Goal: Transaction & Acquisition: Purchase product/service

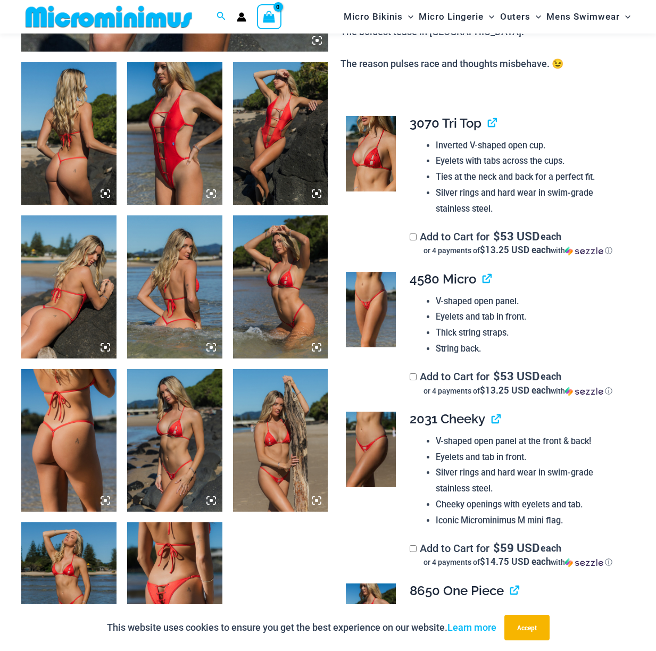
scroll to position [506, 0]
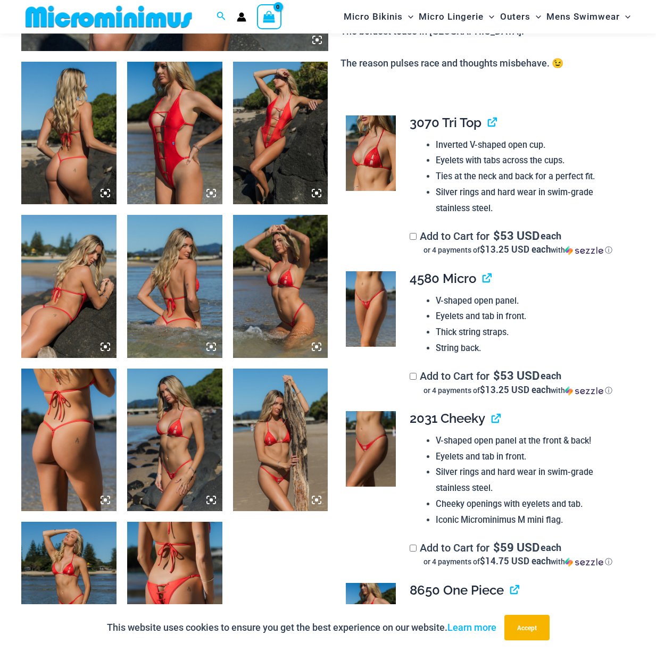
type input "**********"
click at [169, 177] on img at bounding box center [174, 133] width 95 height 143
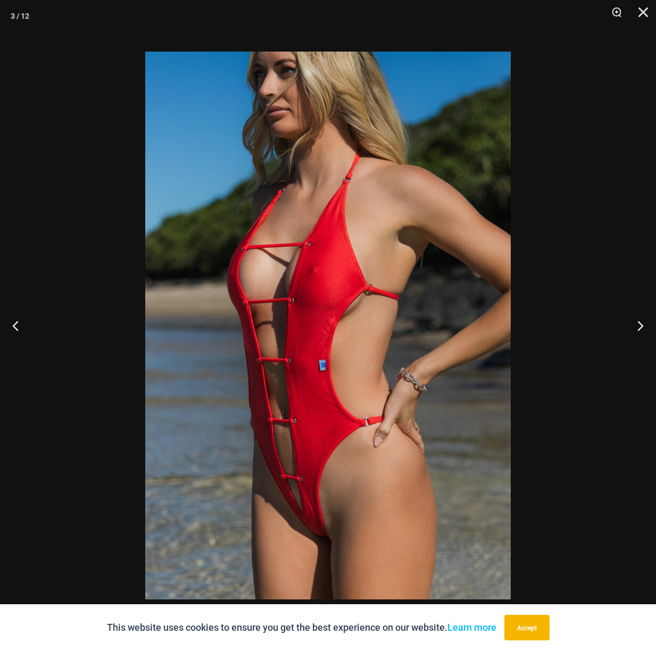
click at [342, 448] on img at bounding box center [328, 326] width 366 height 548
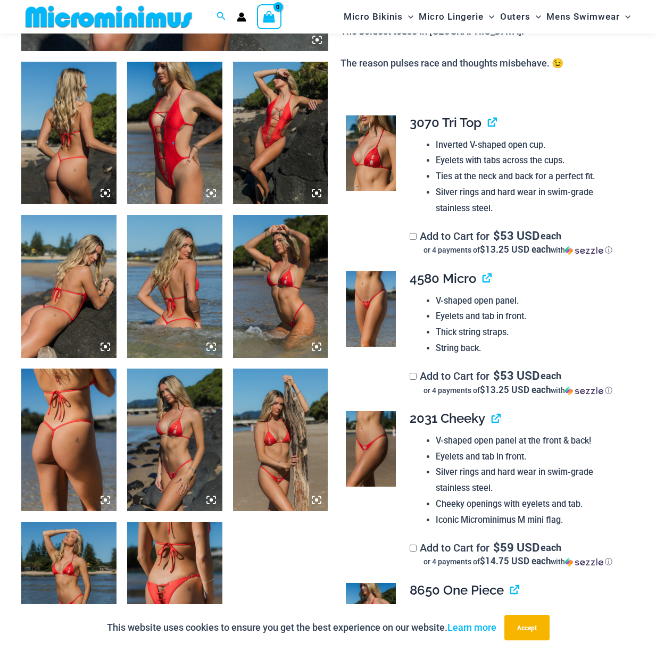
click at [273, 163] on img at bounding box center [280, 133] width 95 height 143
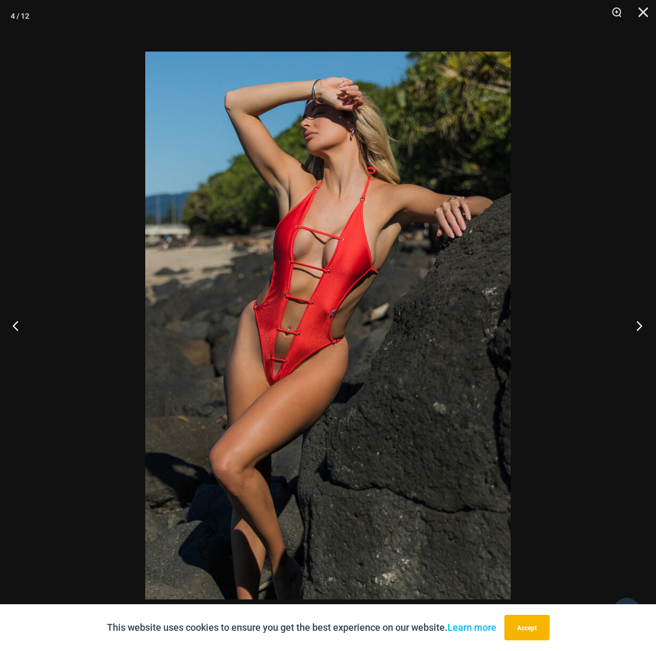
click at [647, 319] on button "Next" at bounding box center [636, 325] width 40 height 53
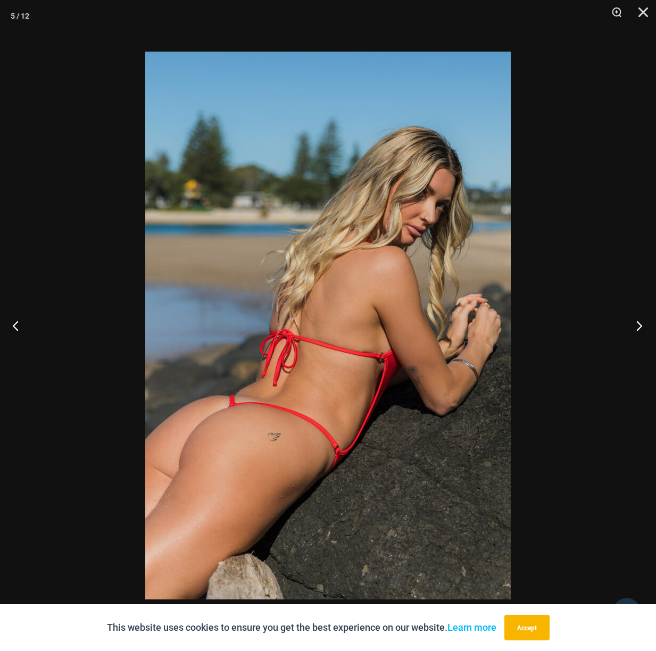
click at [647, 319] on button "Next" at bounding box center [636, 325] width 40 height 53
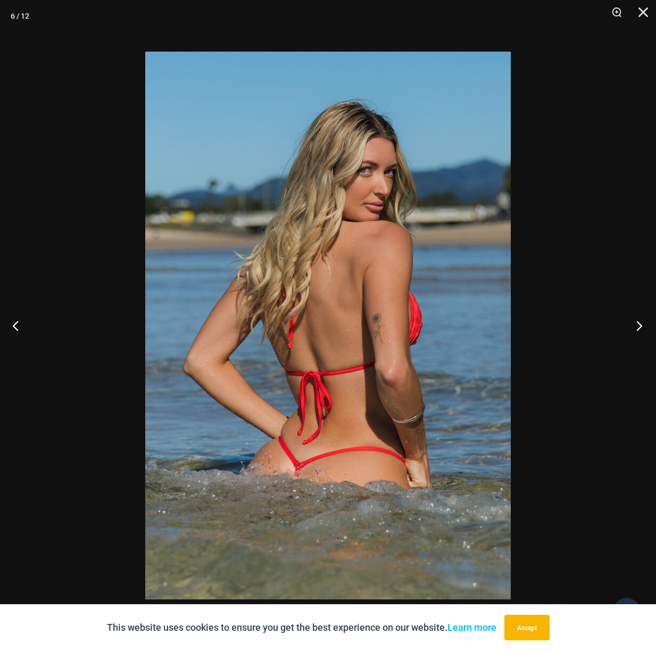
click at [647, 319] on button "Next" at bounding box center [636, 325] width 40 height 53
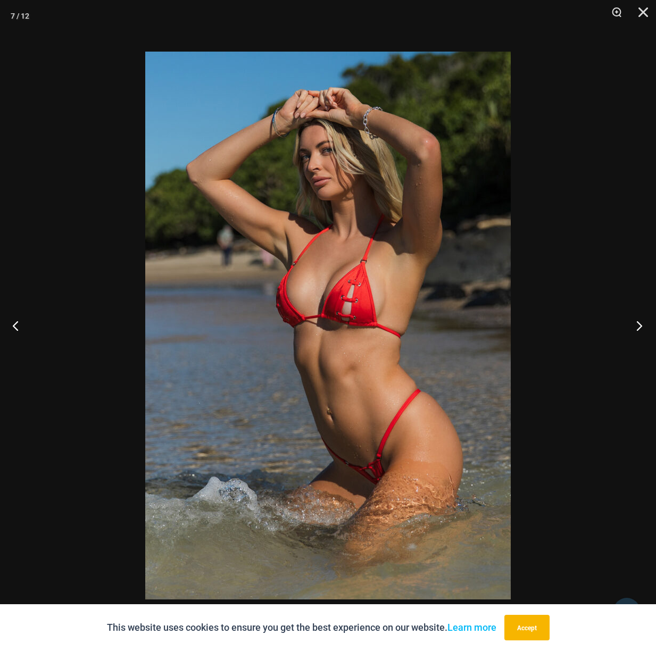
click at [646, 319] on button "Next" at bounding box center [636, 325] width 40 height 53
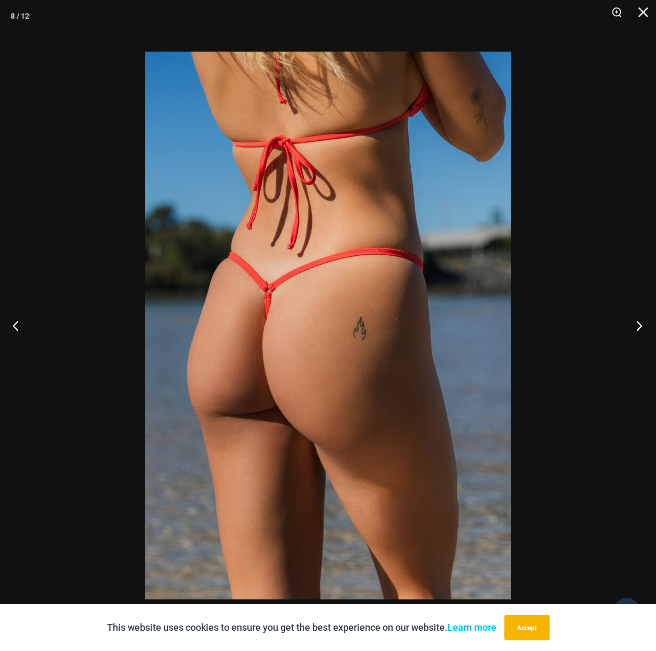
click at [646, 319] on button "Next" at bounding box center [636, 325] width 40 height 53
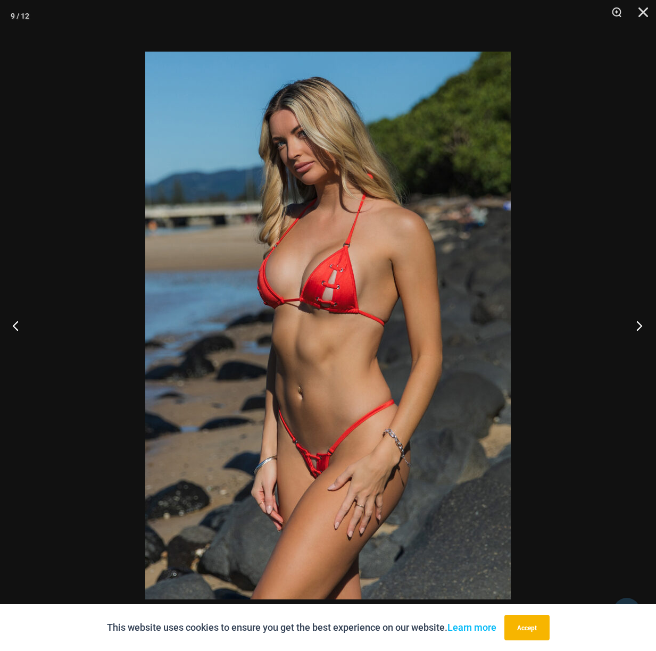
click at [646, 319] on button "Next" at bounding box center [636, 325] width 40 height 53
